Goal: Find specific page/section: Find specific page/section

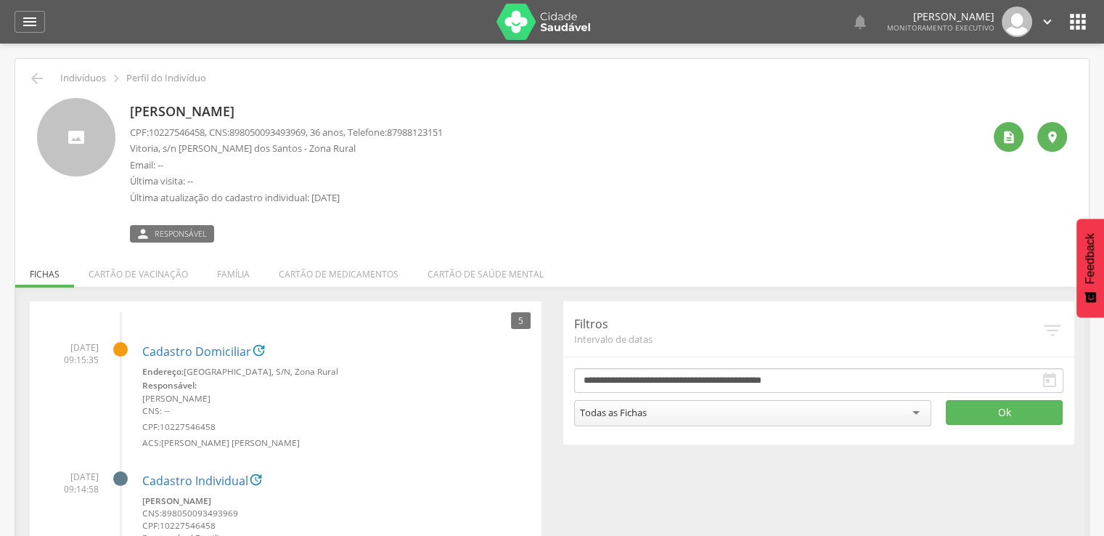
scroll to position [73, 0]
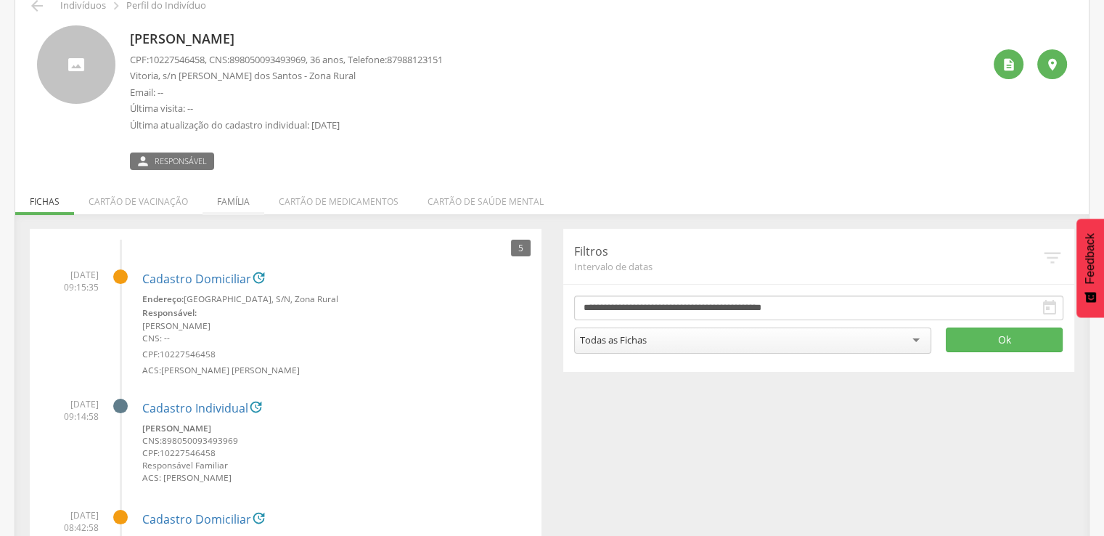
click at [237, 198] on li "Família" at bounding box center [234, 198] width 62 height 34
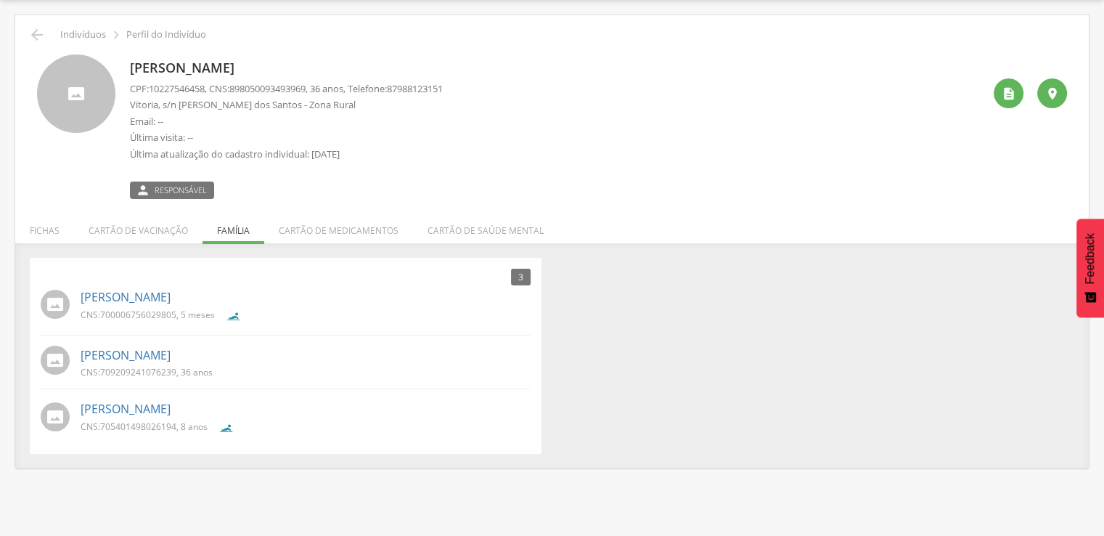
scroll to position [44, 0]
click at [1009, 88] on icon "" at bounding box center [1009, 93] width 15 height 15
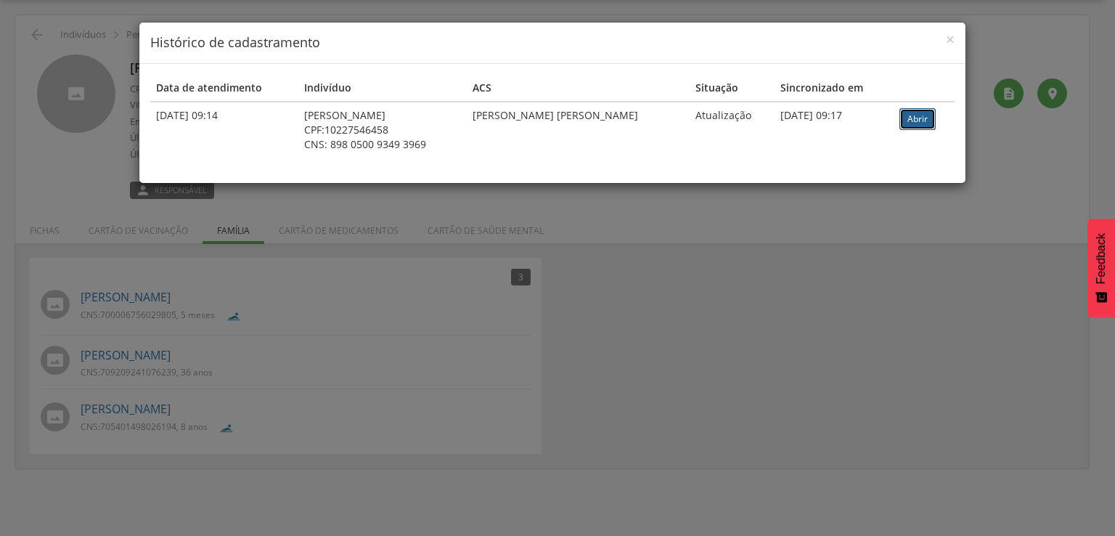
click at [908, 121] on link "Abrir" at bounding box center [917, 119] width 36 height 22
click at [950, 41] on span "×" at bounding box center [950, 39] width 9 height 20
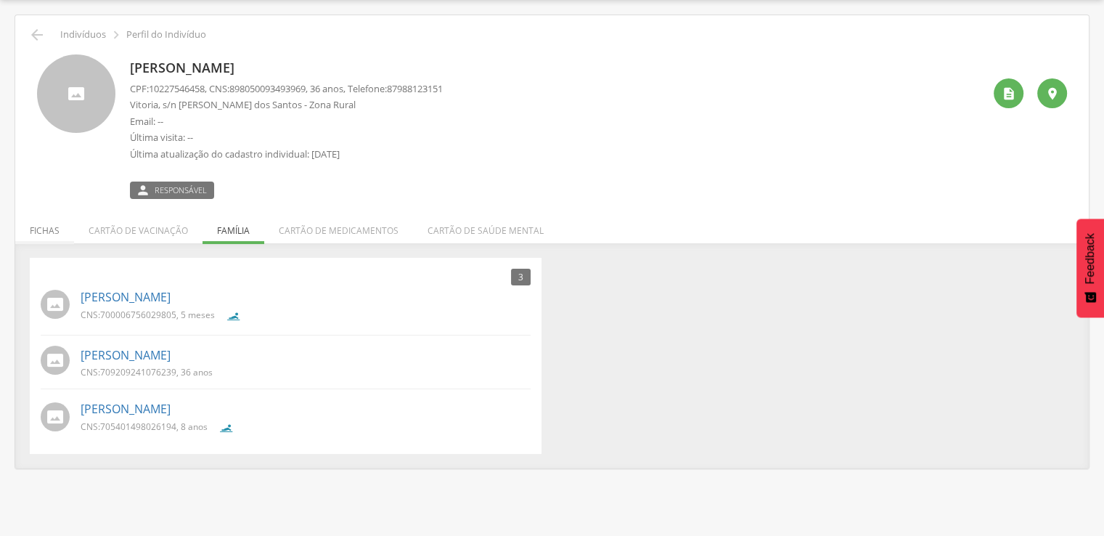
click at [38, 226] on li "Fichas" at bounding box center [44, 227] width 59 height 34
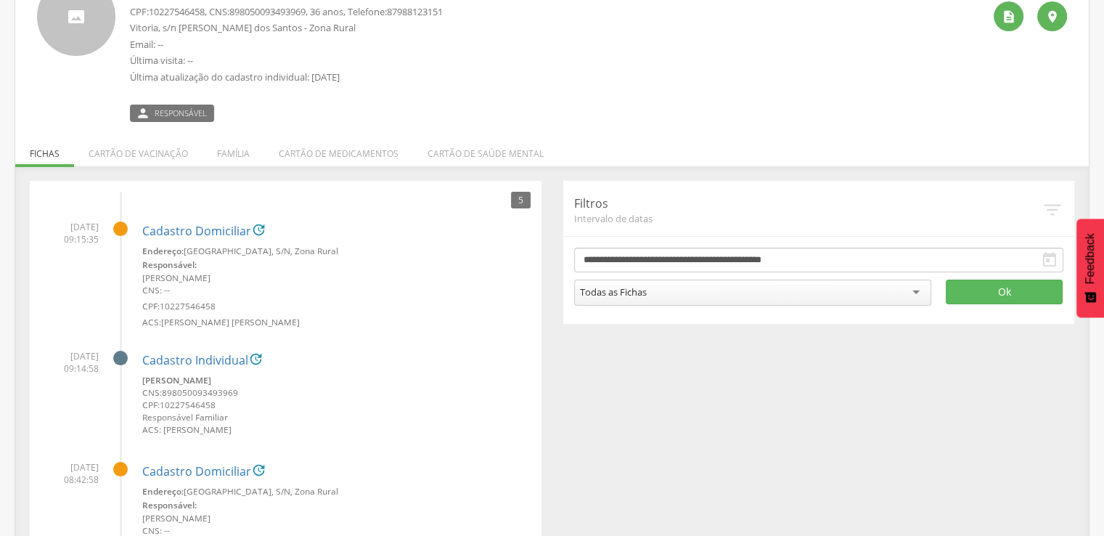
scroll to position [189, 0]
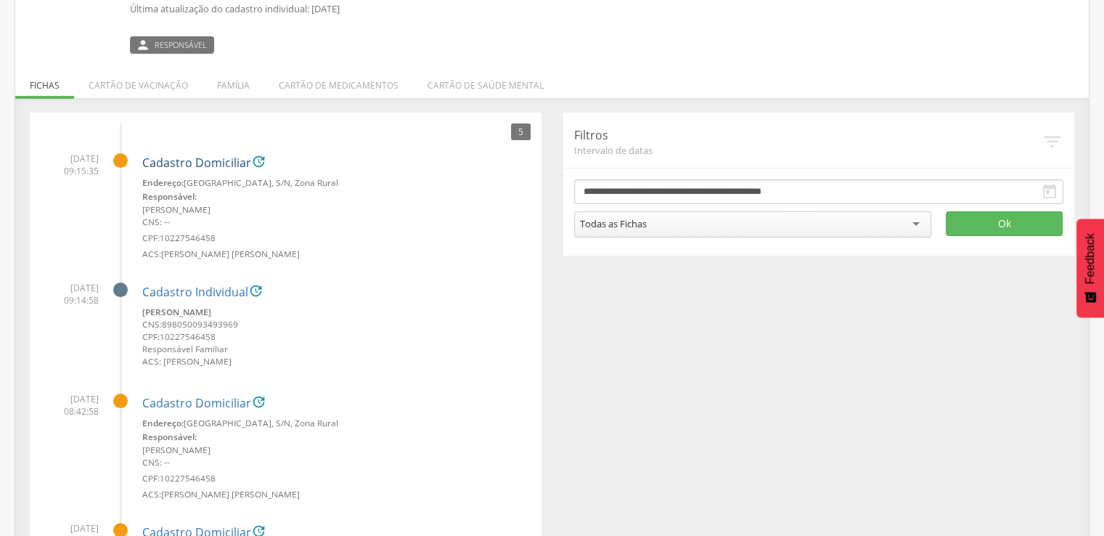
click at [200, 162] on link "Cadastro Domiciliar" at bounding box center [196, 163] width 109 height 13
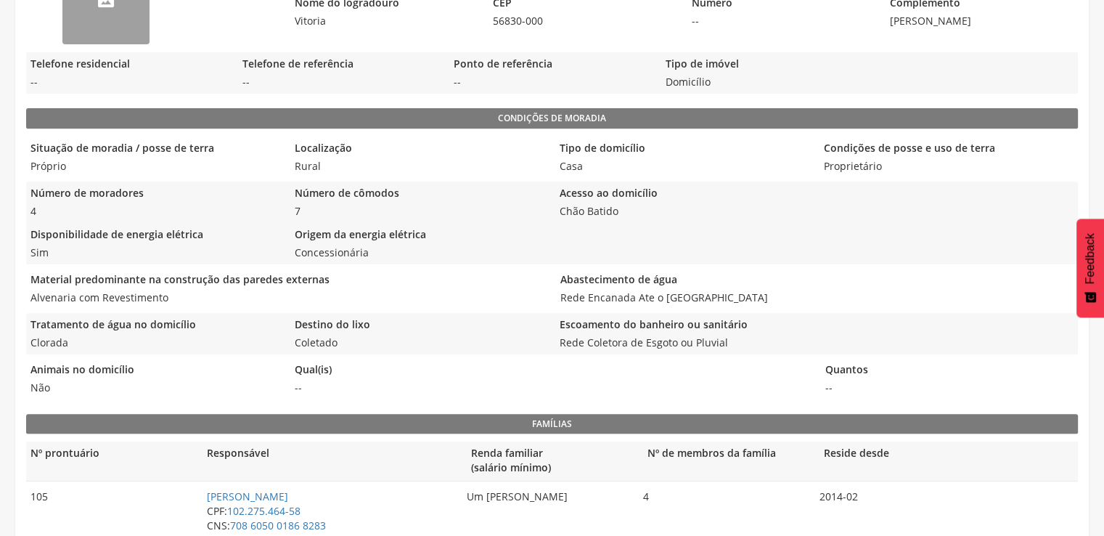
scroll to position [436, 0]
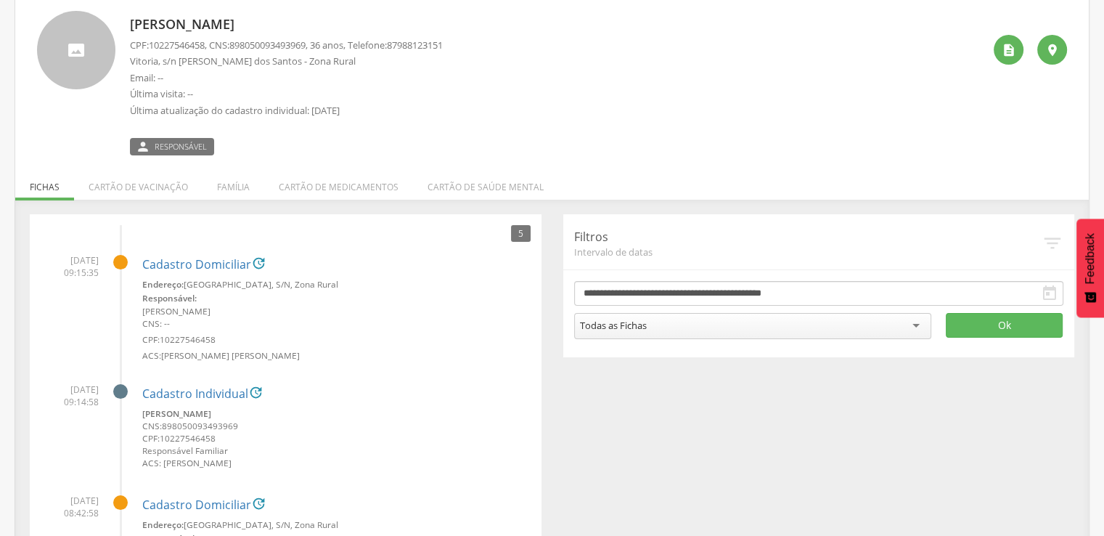
scroll to position [145, 0]
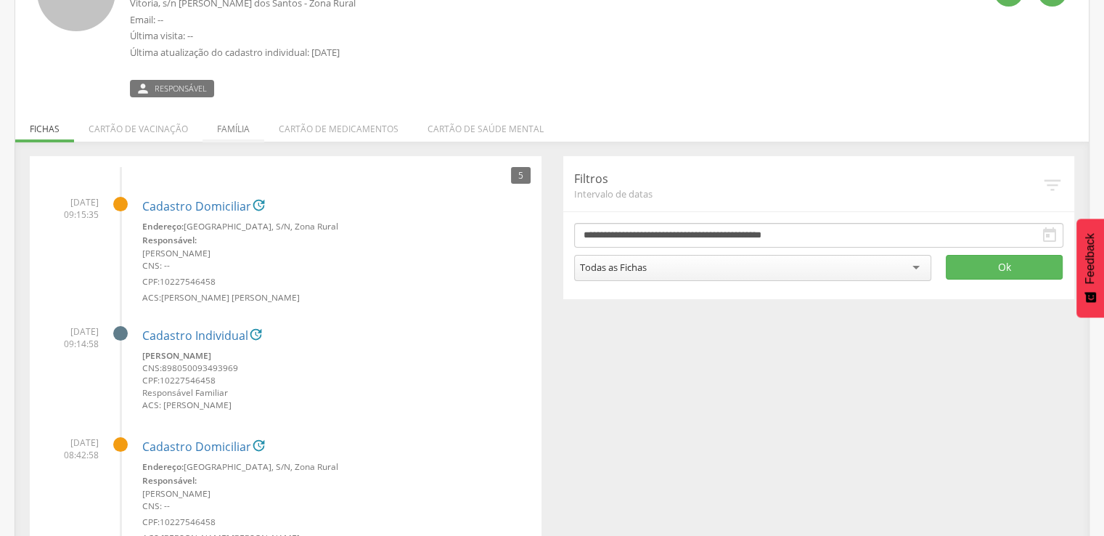
click at [232, 129] on li "Família" at bounding box center [234, 125] width 62 height 34
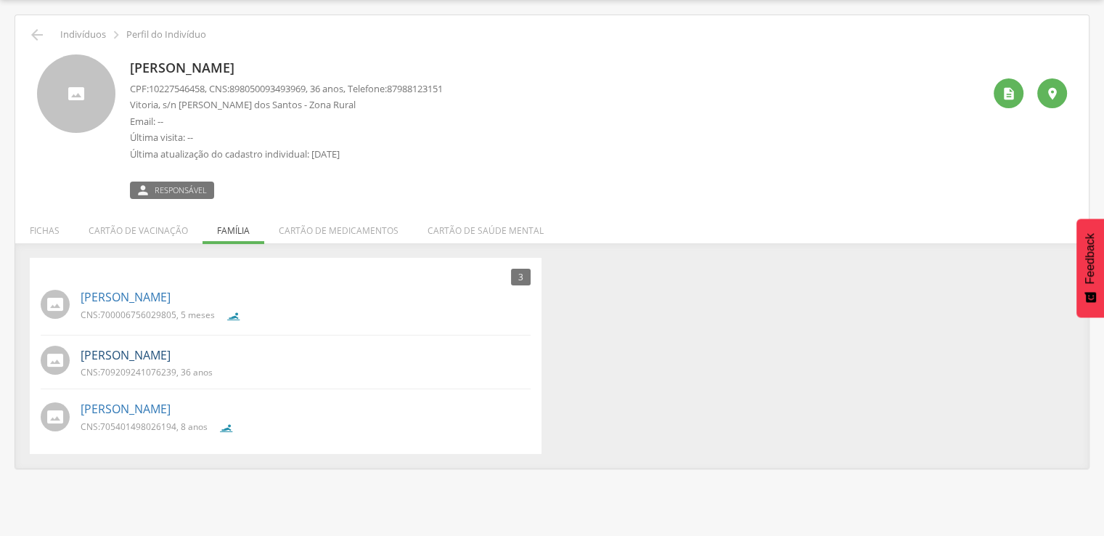
click at [171, 356] on link "Maria Edineia Ferreira de Andrade Gomes" at bounding box center [126, 355] width 90 height 17
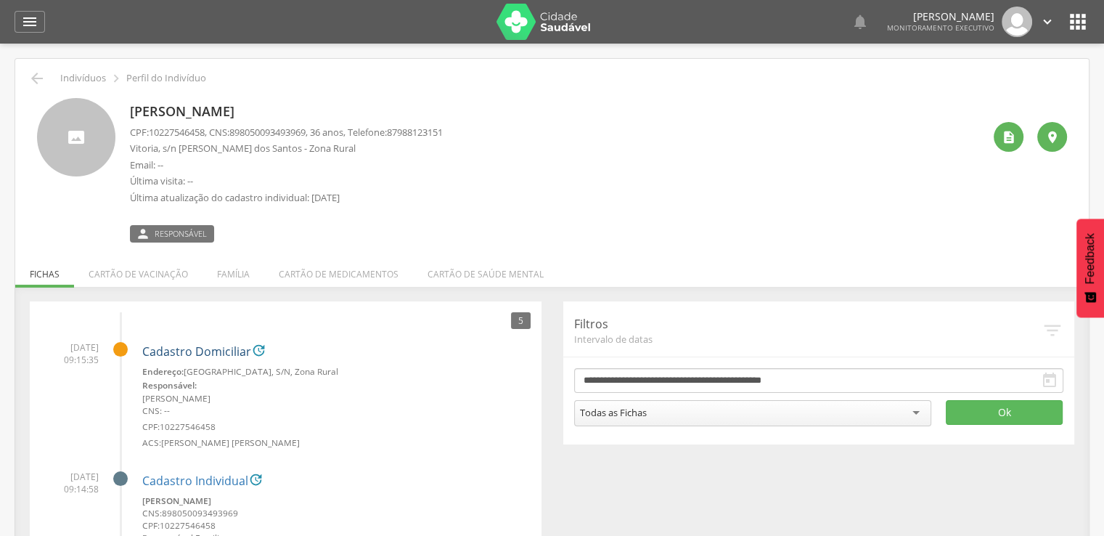
click at [202, 348] on link "Cadastro Domiciliar" at bounding box center [196, 351] width 109 height 13
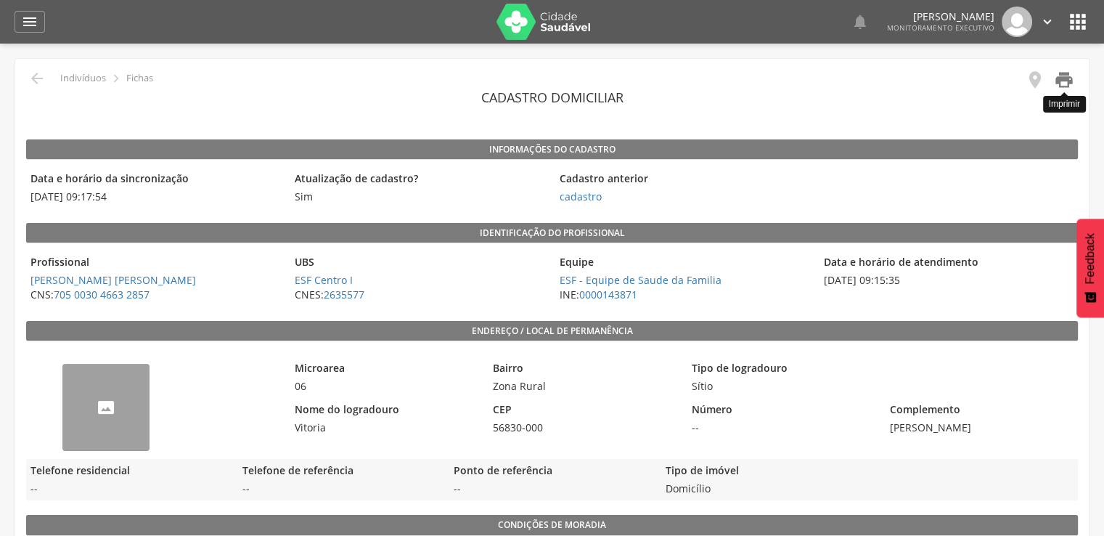
click at [1058, 80] on icon "" at bounding box center [1064, 80] width 20 height 20
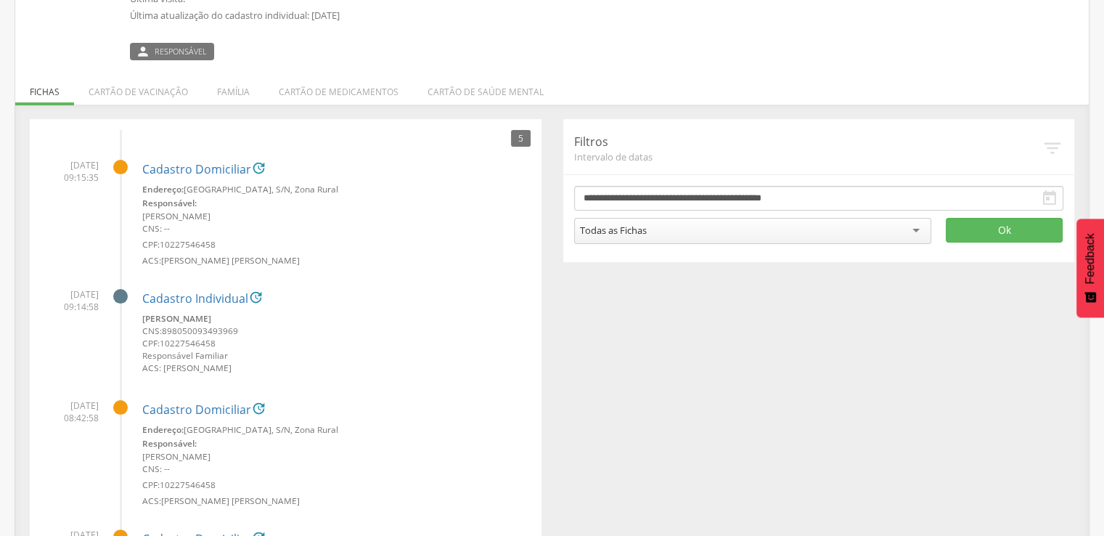
scroll to position [218, 0]
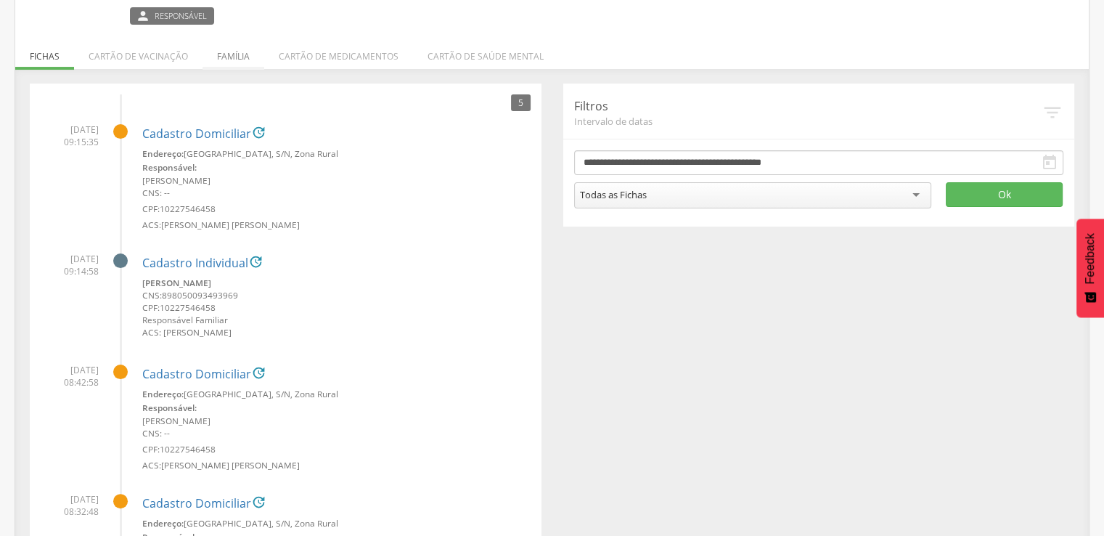
click at [235, 52] on li "Família" at bounding box center [234, 53] width 62 height 34
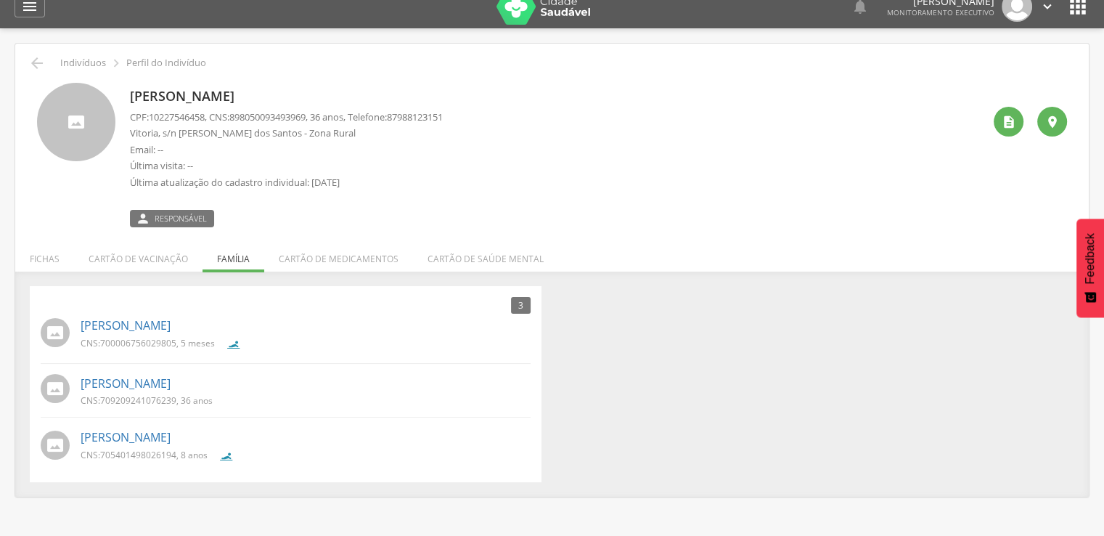
scroll to position [0, 0]
